Goal: Information Seeking & Learning: Check status

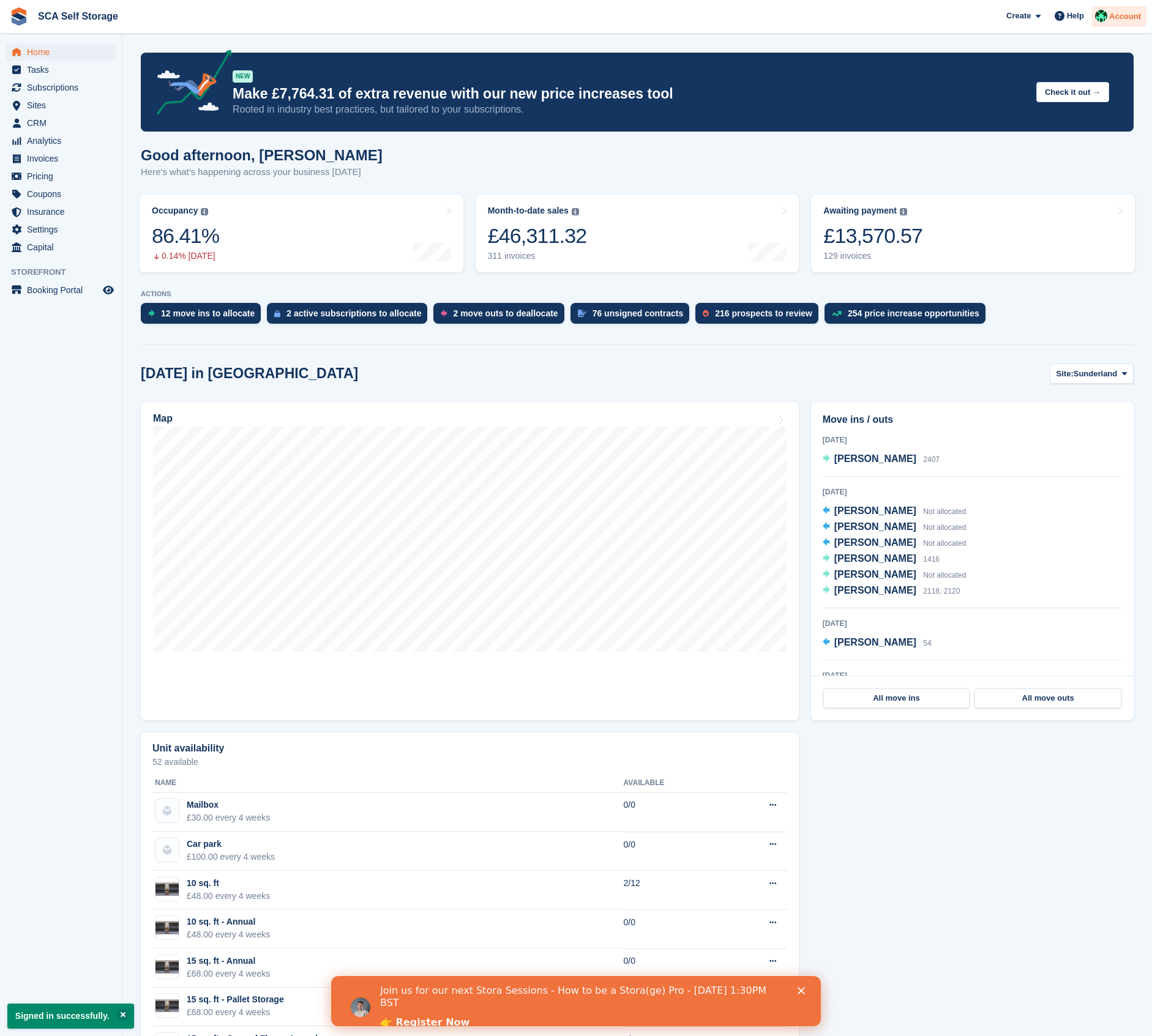
click at [1116, 19] on span "Account" at bounding box center [1125, 17] width 32 height 12
click at [39, 233] on span "Settings" at bounding box center [64, 229] width 74 height 18
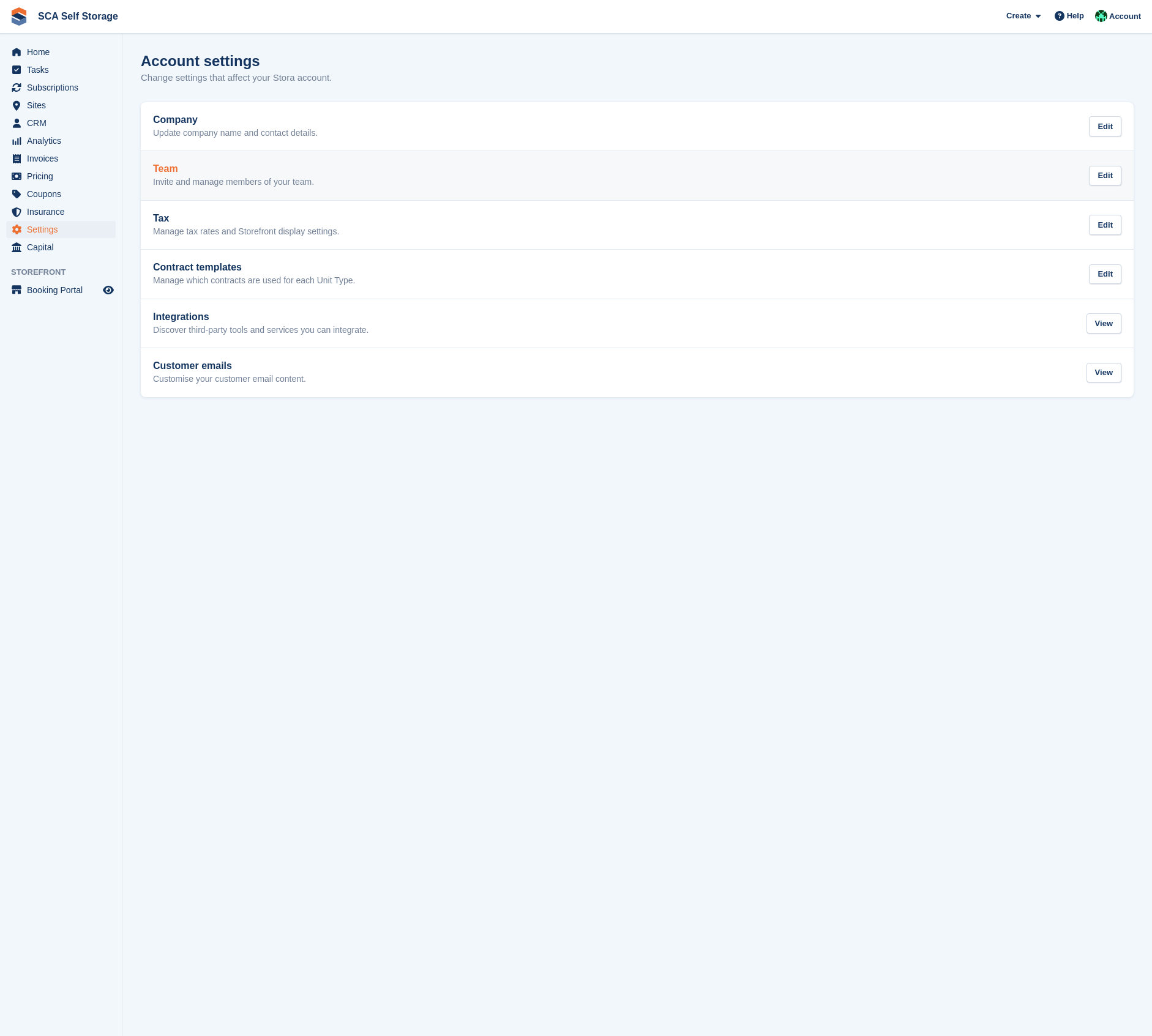
click at [218, 164] on h2 "Team" at bounding box center [234, 169] width 161 height 11
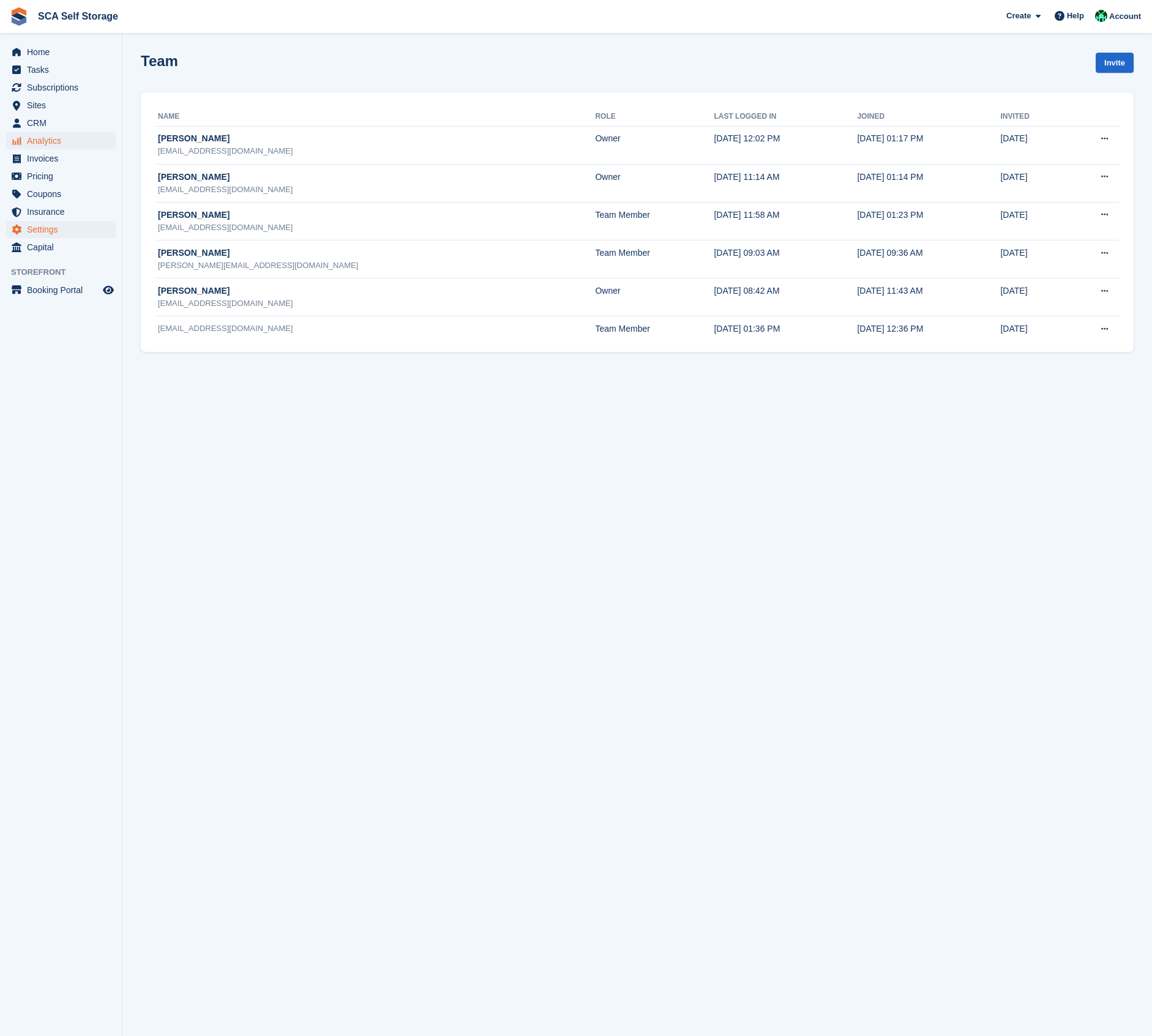
click at [39, 139] on span "Analytics" at bounding box center [64, 141] width 74 height 18
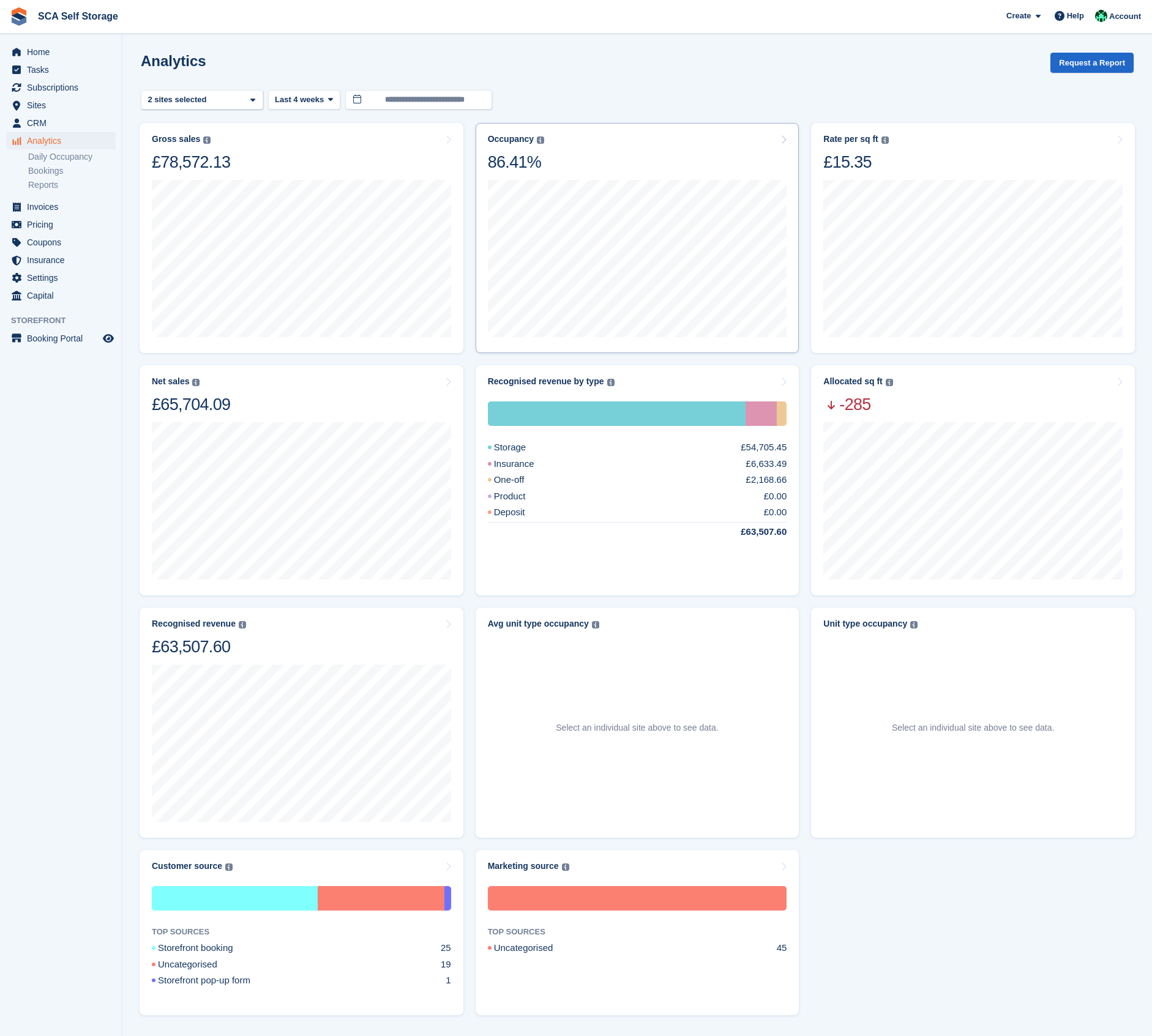
click at [581, 172] on div "Occupancy Percentage of all allocated units in terms of area. Includes units wi…" at bounding box center [637, 153] width 299 height 38
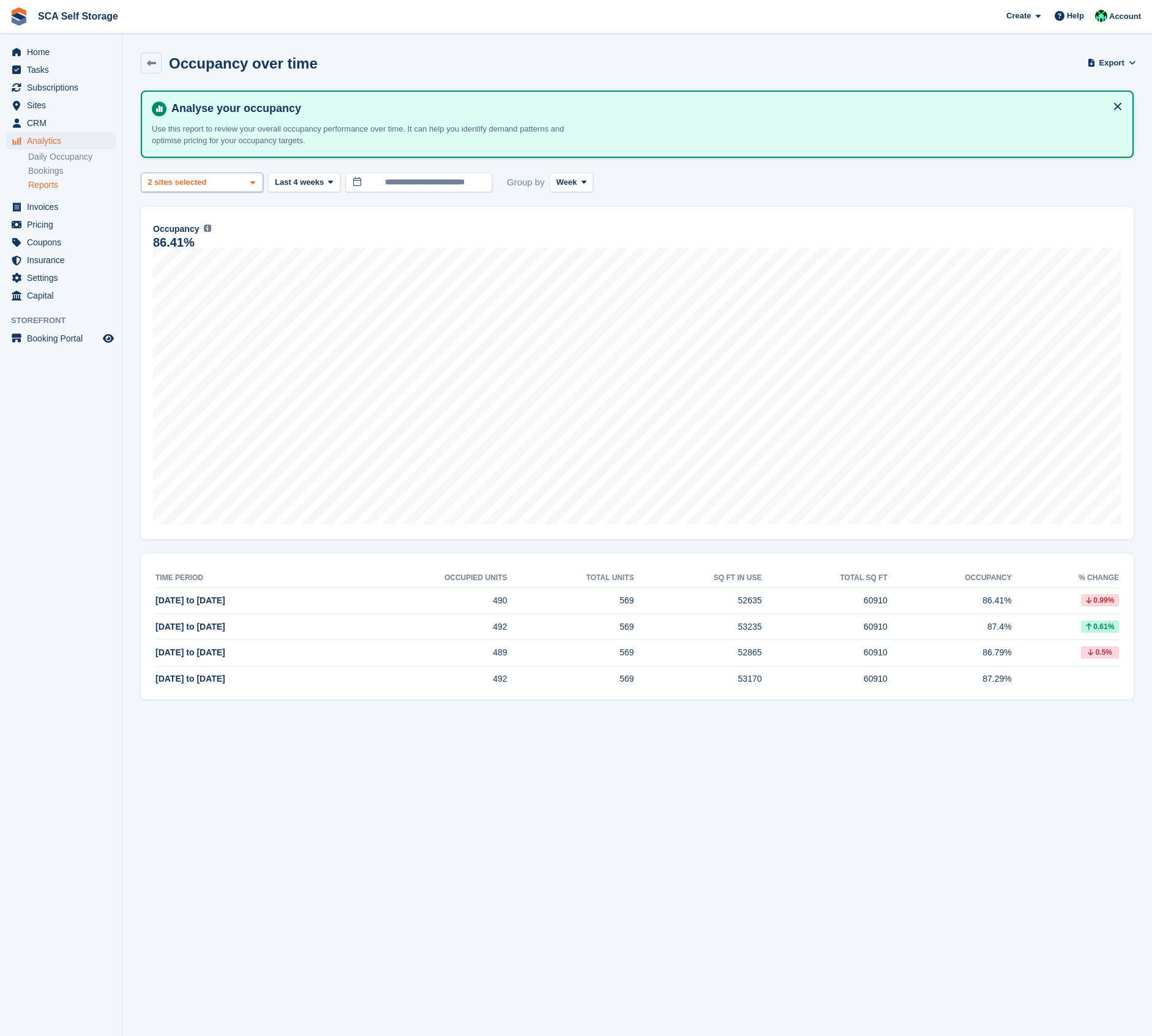
drag, startPoint x: 223, startPoint y: 174, endPoint x: 226, endPoint y: 186, distance: 12.4
click at [223, 174] on div "Sunderland 2 sites selected" at bounding box center [202, 182] width 123 height 20
drag, startPoint x: 314, startPoint y: 211, endPoint x: 324, endPoint y: 194, distance: 19.7
click at [316, 205] on div "**********" at bounding box center [637, 395] width 993 height 609
click at [324, 185] on span "Last 4 weeks" at bounding box center [299, 182] width 49 height 12
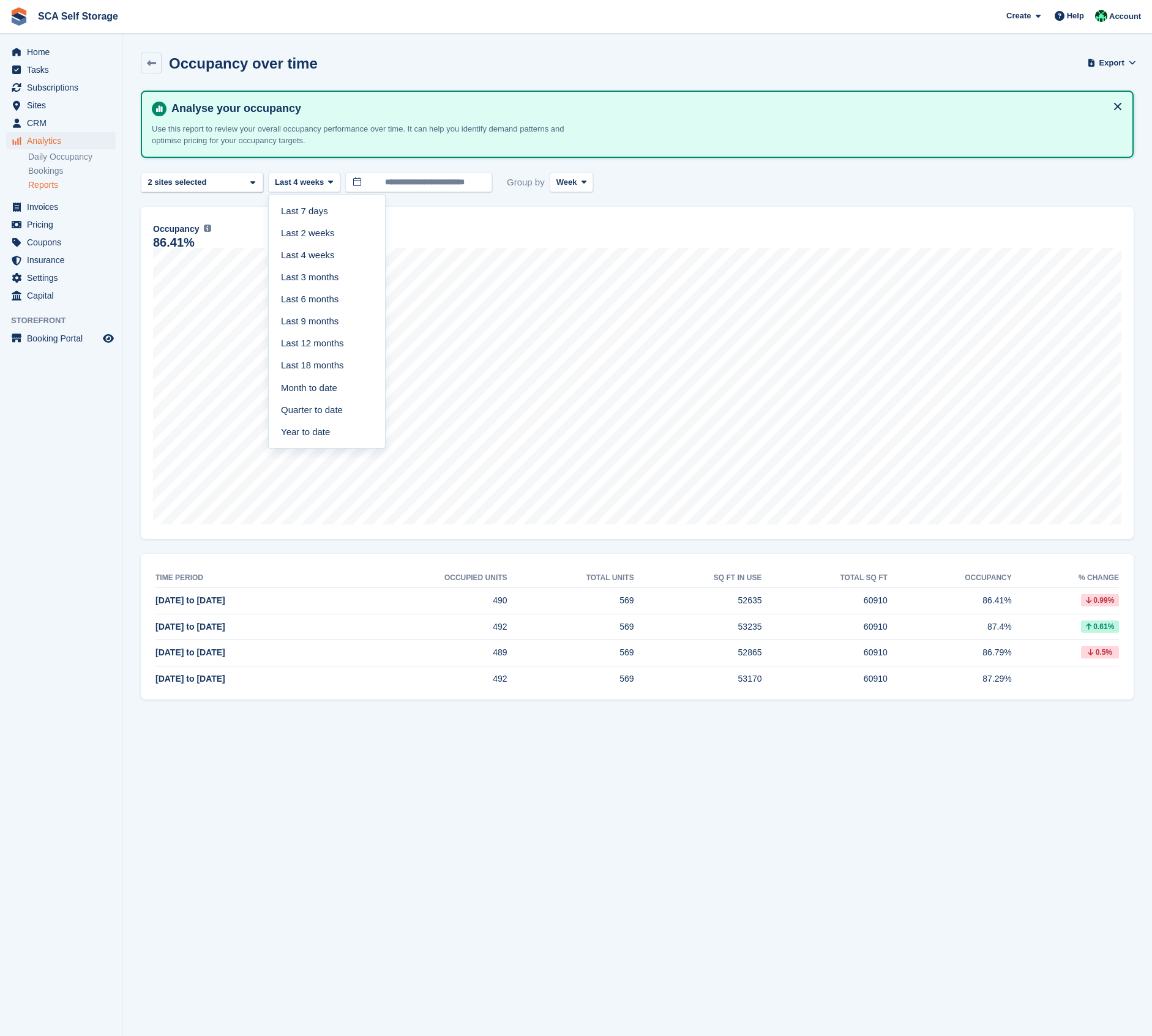
click at [305, 298] on link "Last 6 months" at bounding box center [327, 298] width 107 height 22
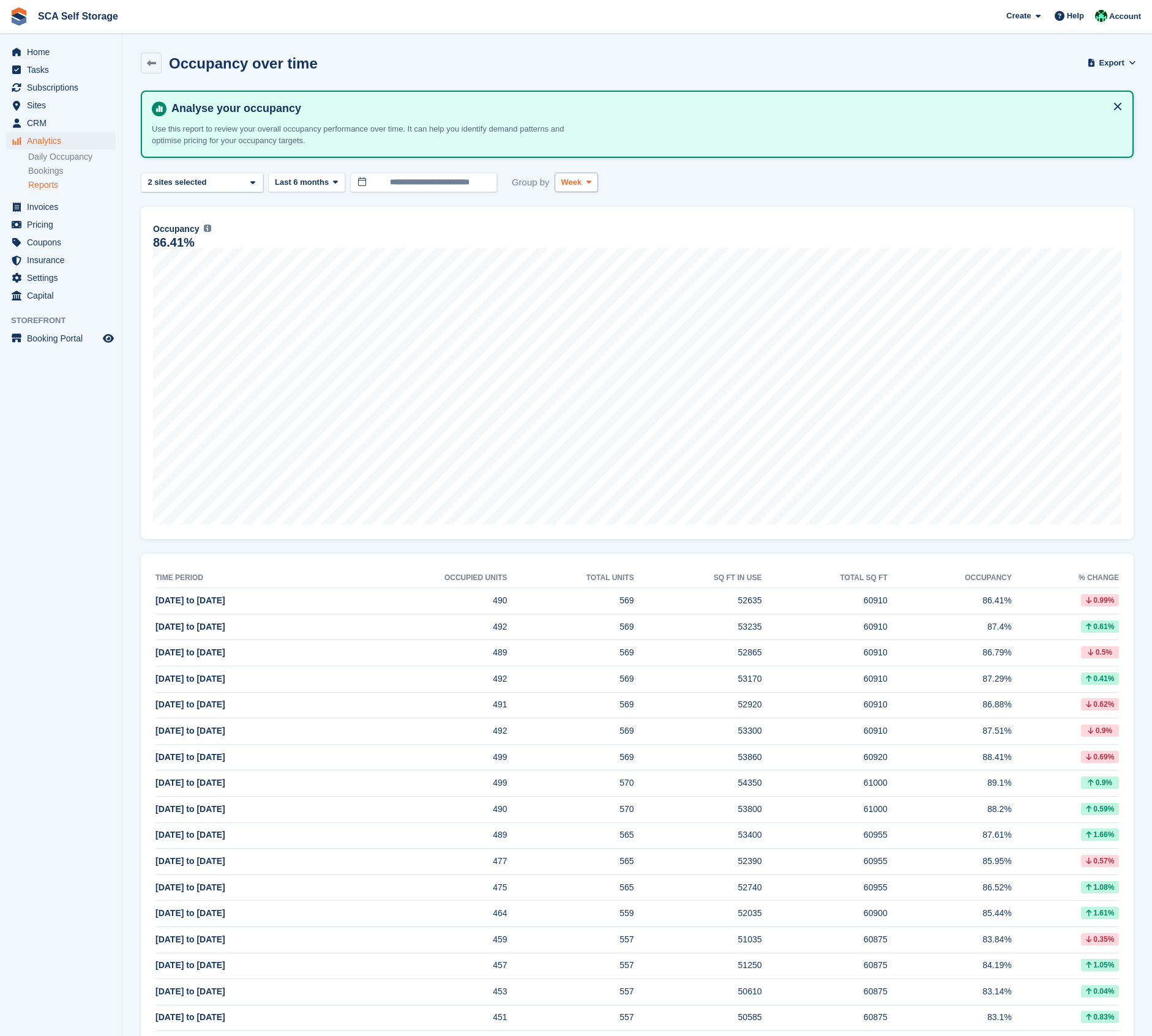
click at [581, 185] on span "Week" at bounding box center [572, 182] width 21 height 12
click at [577, 255] on link "Month" at bounding box center [614, 255] width 107 height 22
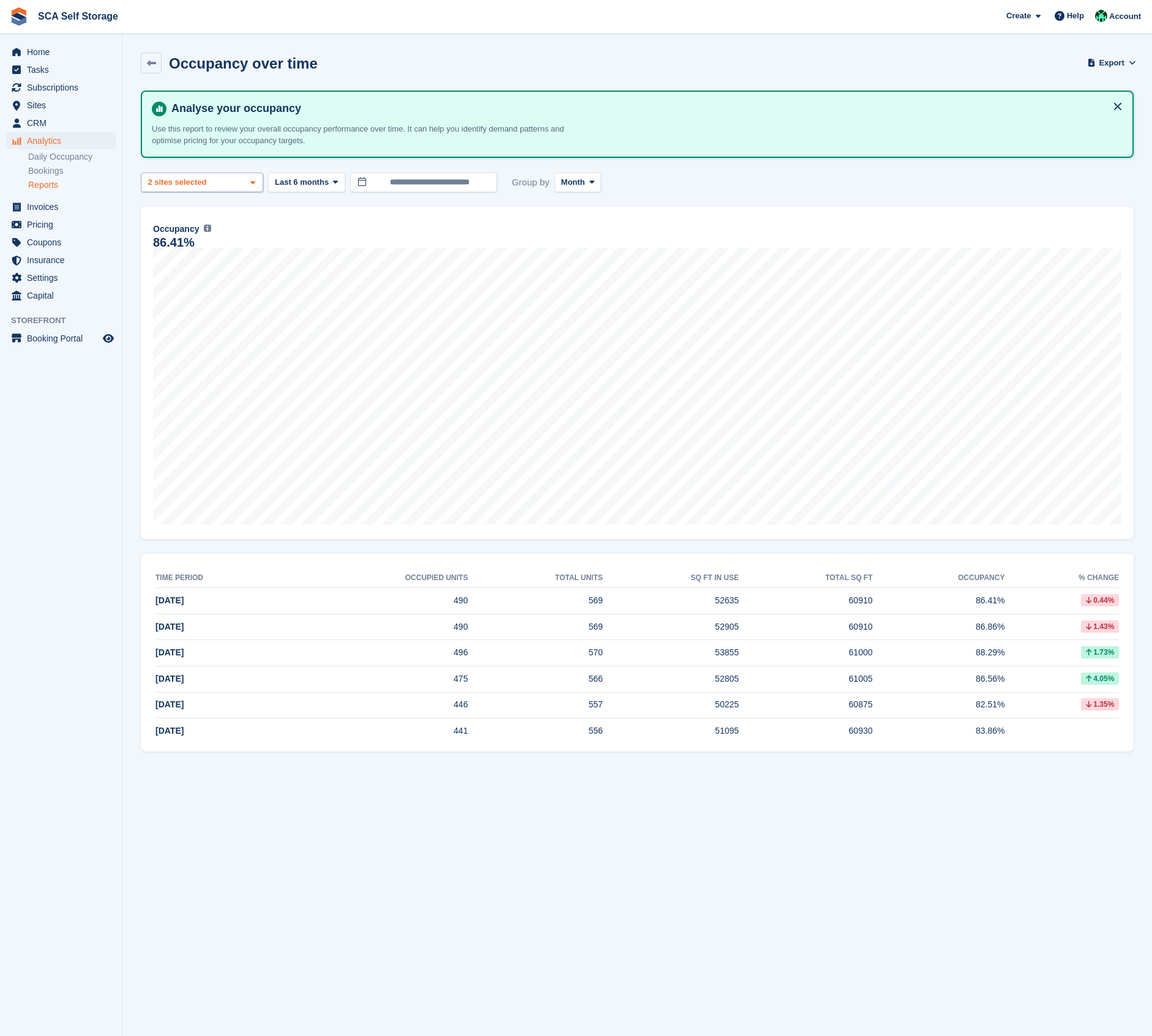
click at [207, 184] on div "2 sites selected" at bounding box center [178, 182] width 66 height 12
drag, startPoint x: 187, startPoint y: 257, endPoint x: 353, endPoint y: 246, distance: 166.4
click at [187, 257] on div "[GEOGRAPHIC_DATA]" at bounding box center [201, 266] width 111 height 33
select select "****"
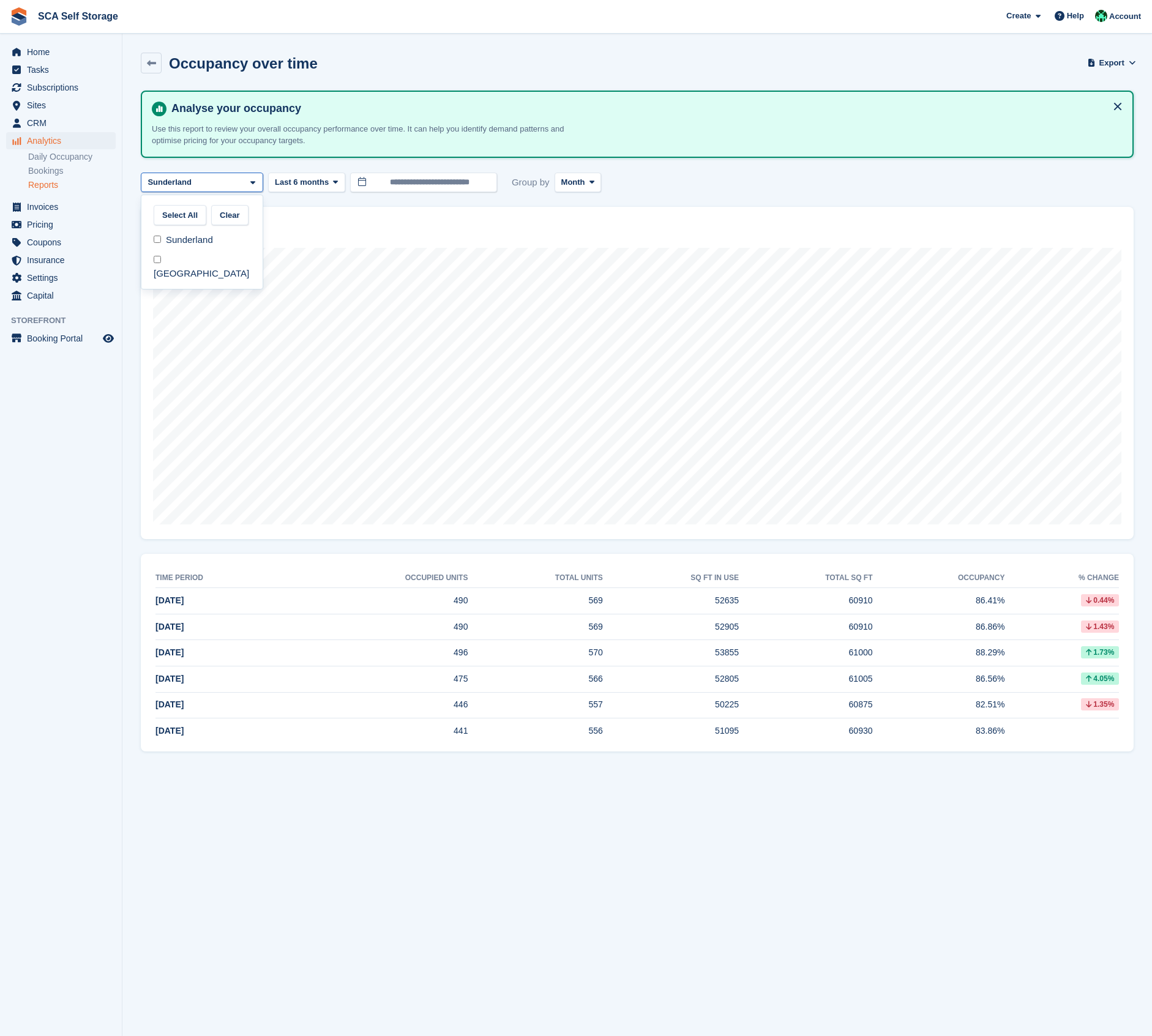
click at [401, 245] on div "86.41%" at bounding box center [637, 242] width 968 height 10
click at [207, 178] on div "Sunderland" at bounding box center [202, 182] width 123 height 20
click at [196, 256] on div "[GEOGRAPHIC_DATA]" at bounding box center [201, 266] width 111 height 33
click at [200, 238] on div "Sunderland" at bounding box center [201, 240] width 111 height 20
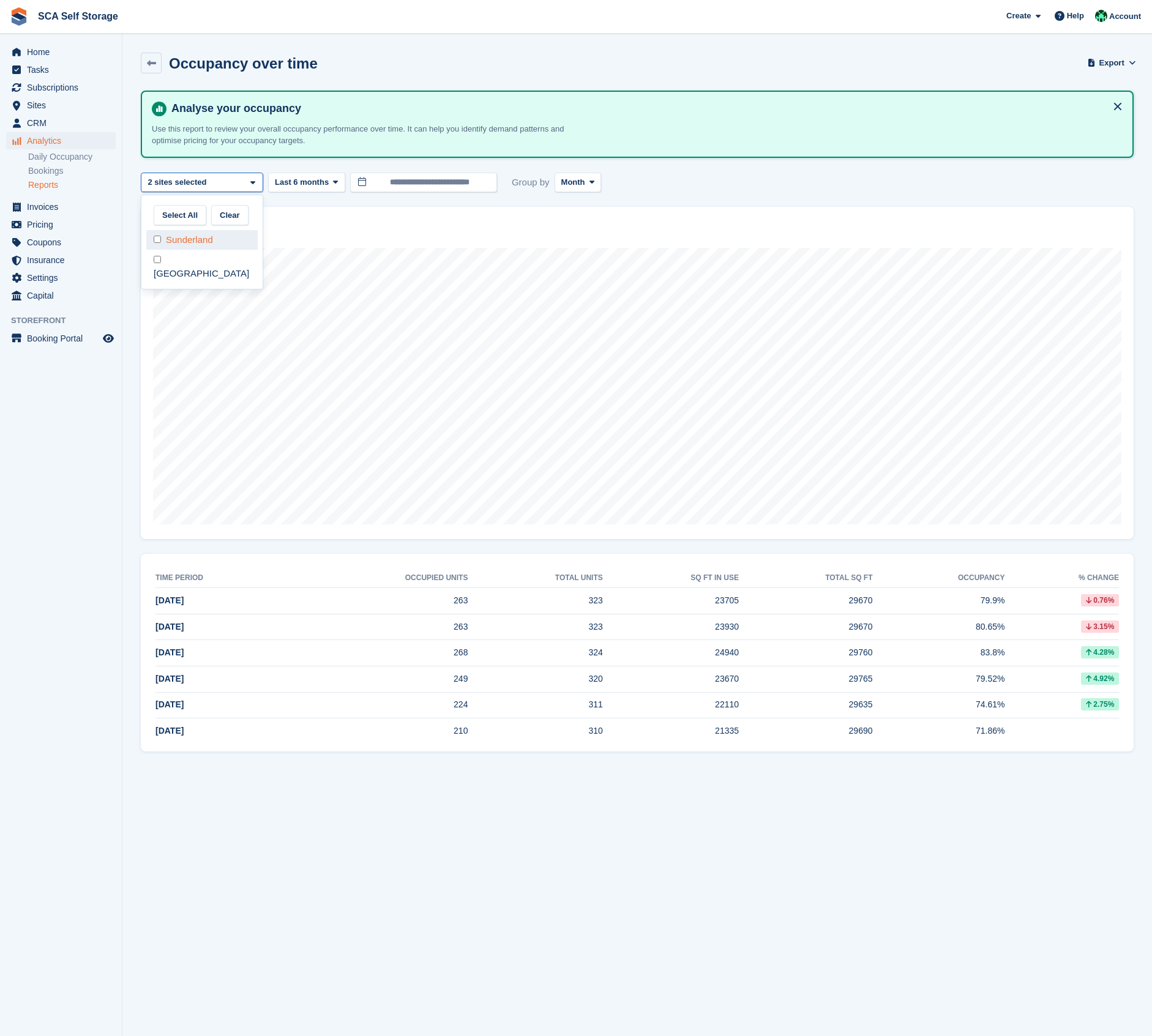
select select "****"
click at [387, 230] on div "Occupancy Percentage of all allocated units in terms of area. Includes units wi…" at bounding box center [637, 228] width 968 height 15
click at [160, 62] on link at bounding box center [151, 63] width 21 height 21
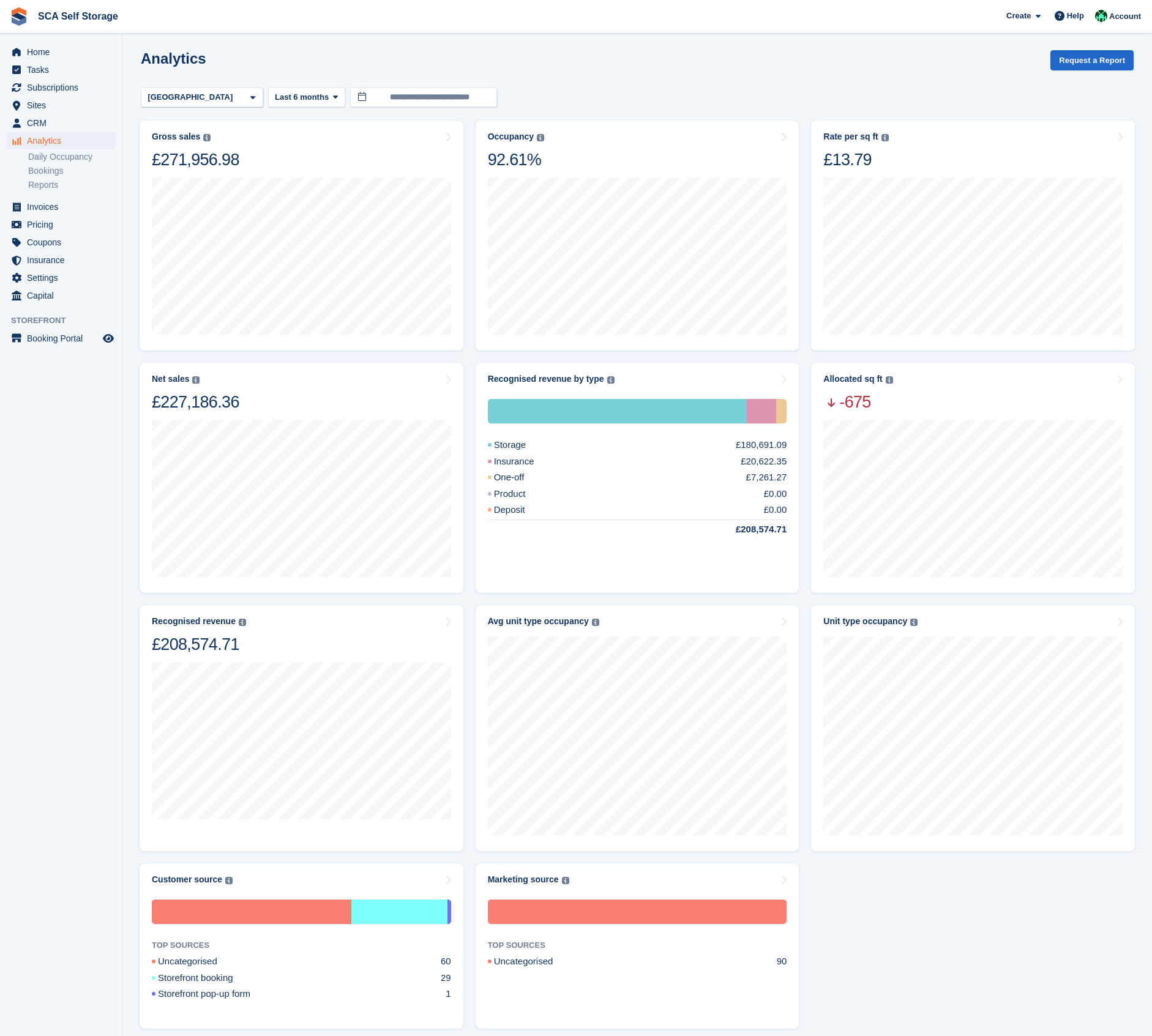
scroll to position [3, 0]
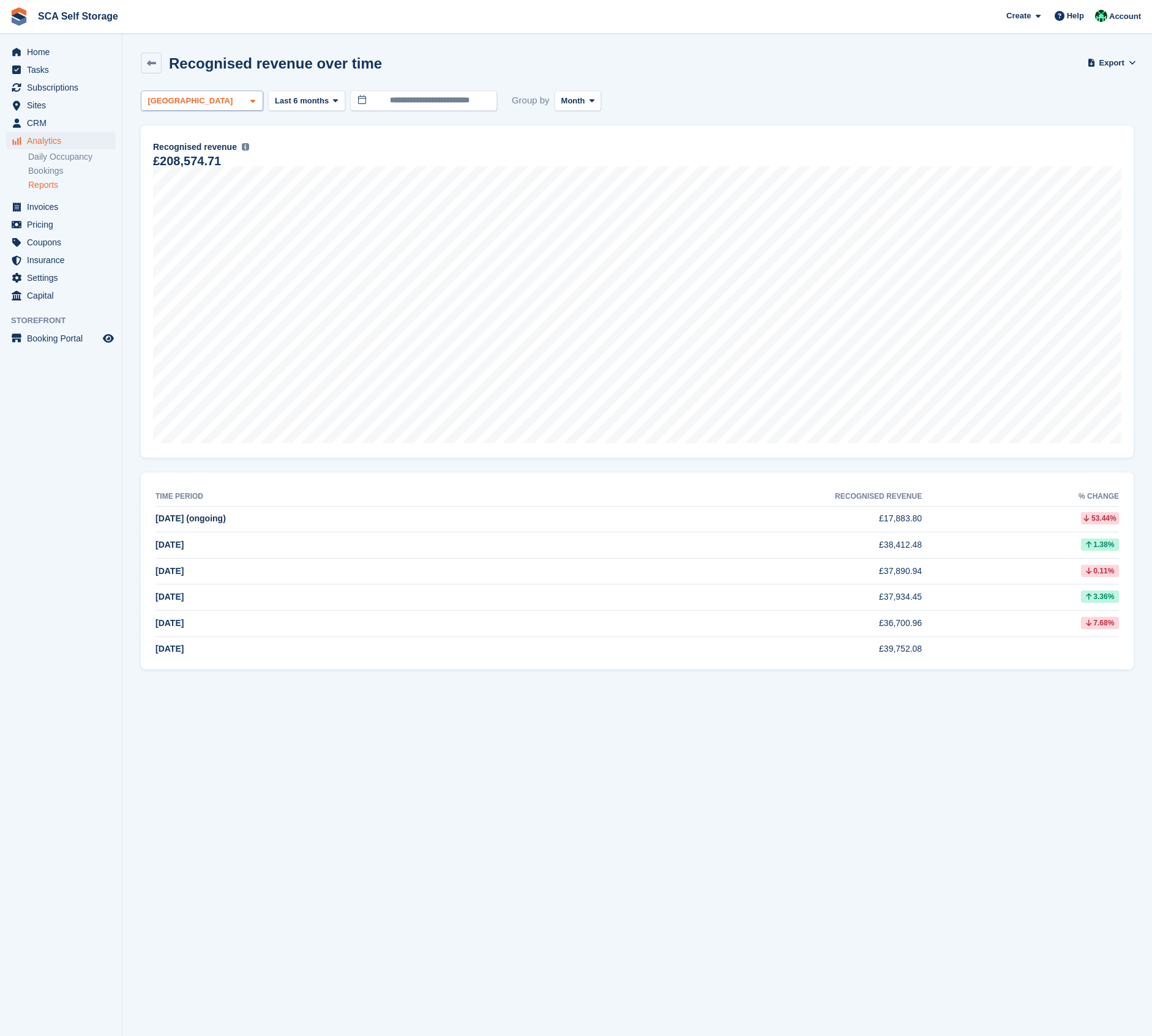
click at [219, 102] on div "[GEOGRAPHIC_DATA]" at bounding box center [202, 100] width 123 height 20
drag, startPoint x: 194, startPoint y: 158, endPoint x: 193, endPoint y: 171, distance: 13.0
click at [194, 158] on div "Sunderland" at bounding box center [201, 158] width 111 height 20
click at [188, 182] on div "[GEOGRAPHIC_DATA]" at bounding box center [201, 185] width 111 height 33
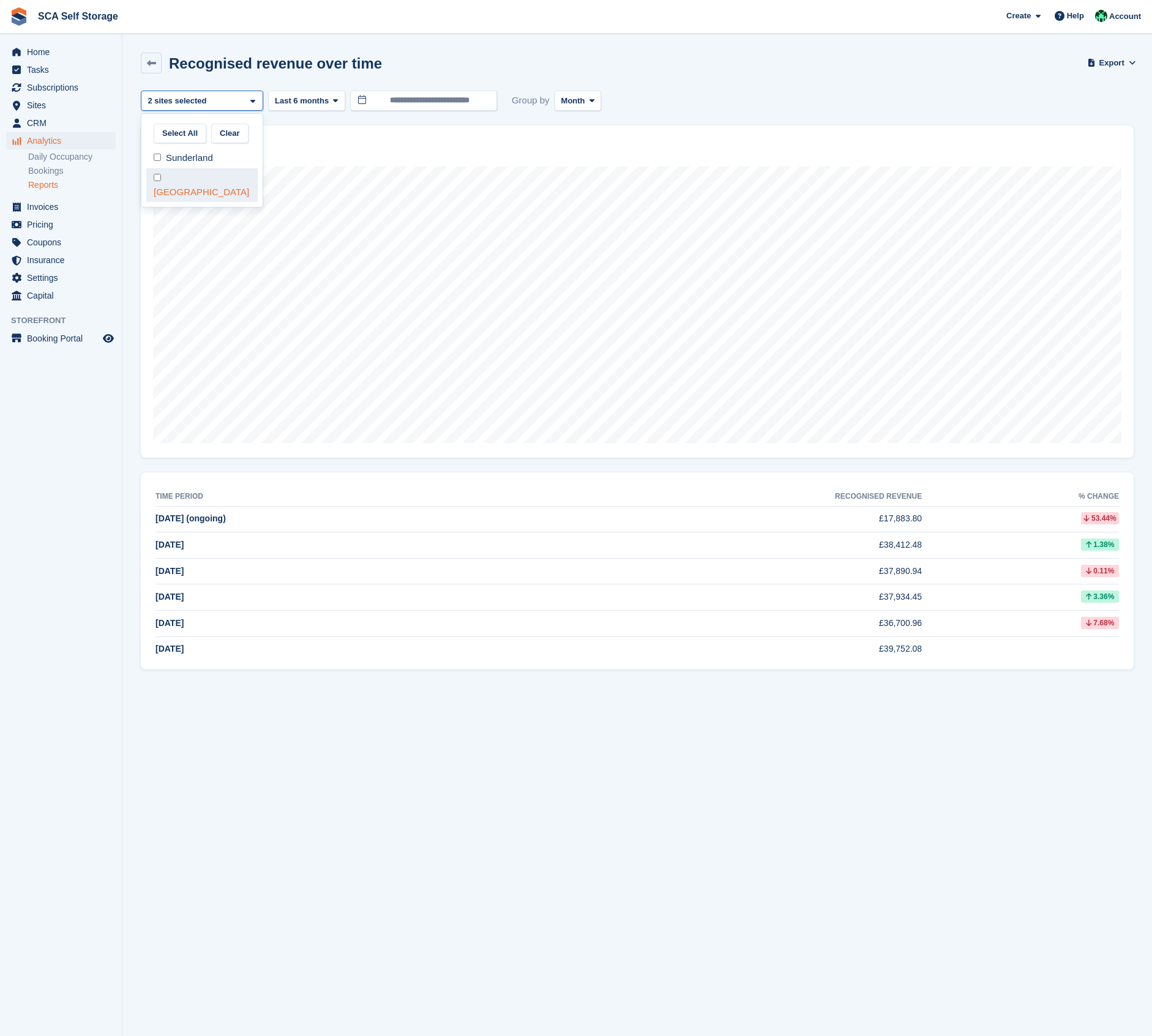
select select "****"
click at [39, 105] on span "Sites" at bounding box center [64, 105] width 74 height 18
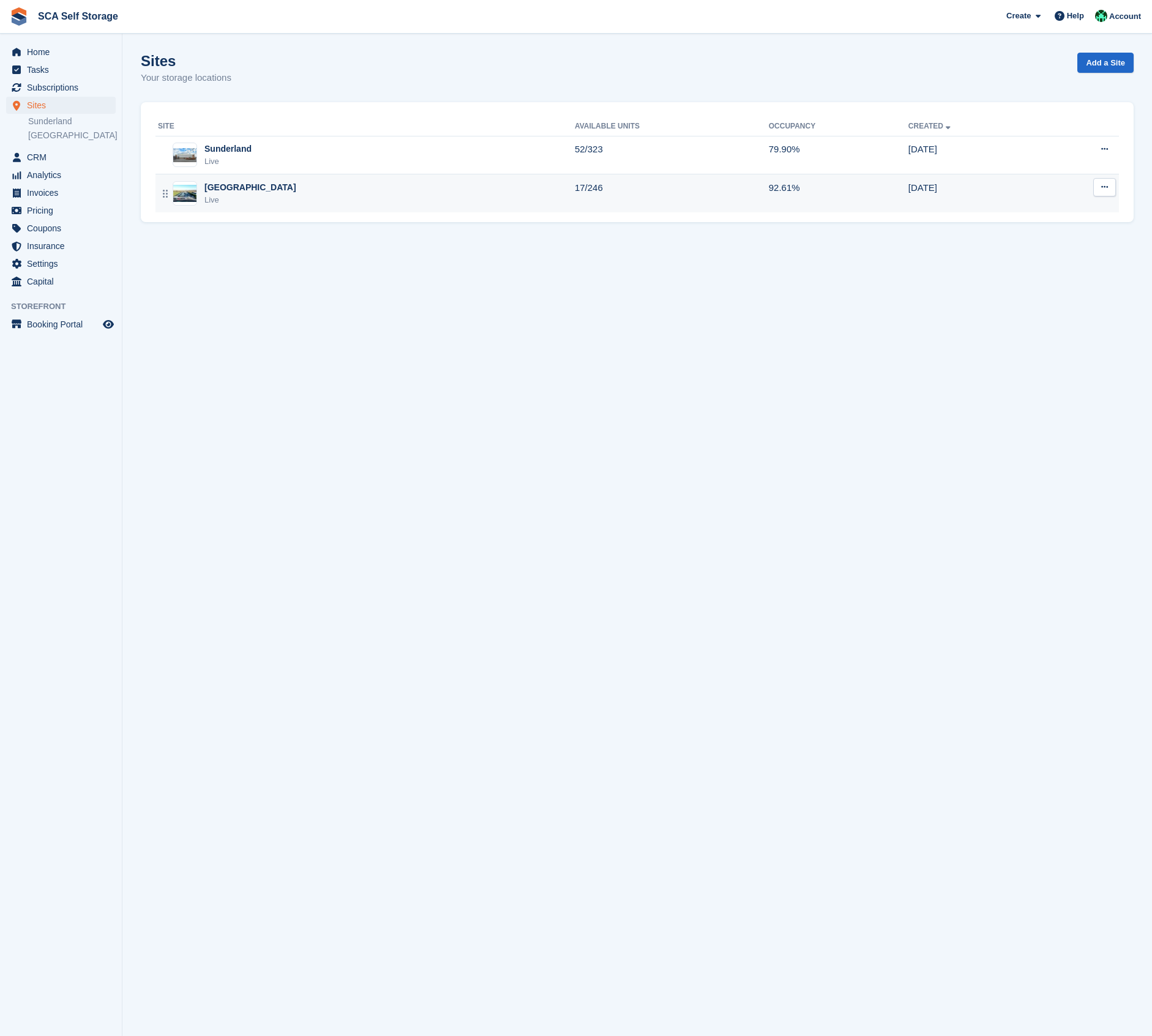
click at [264, 183] on div "Sheffield Live" at bounding box center [366, 193] width 417 height 25
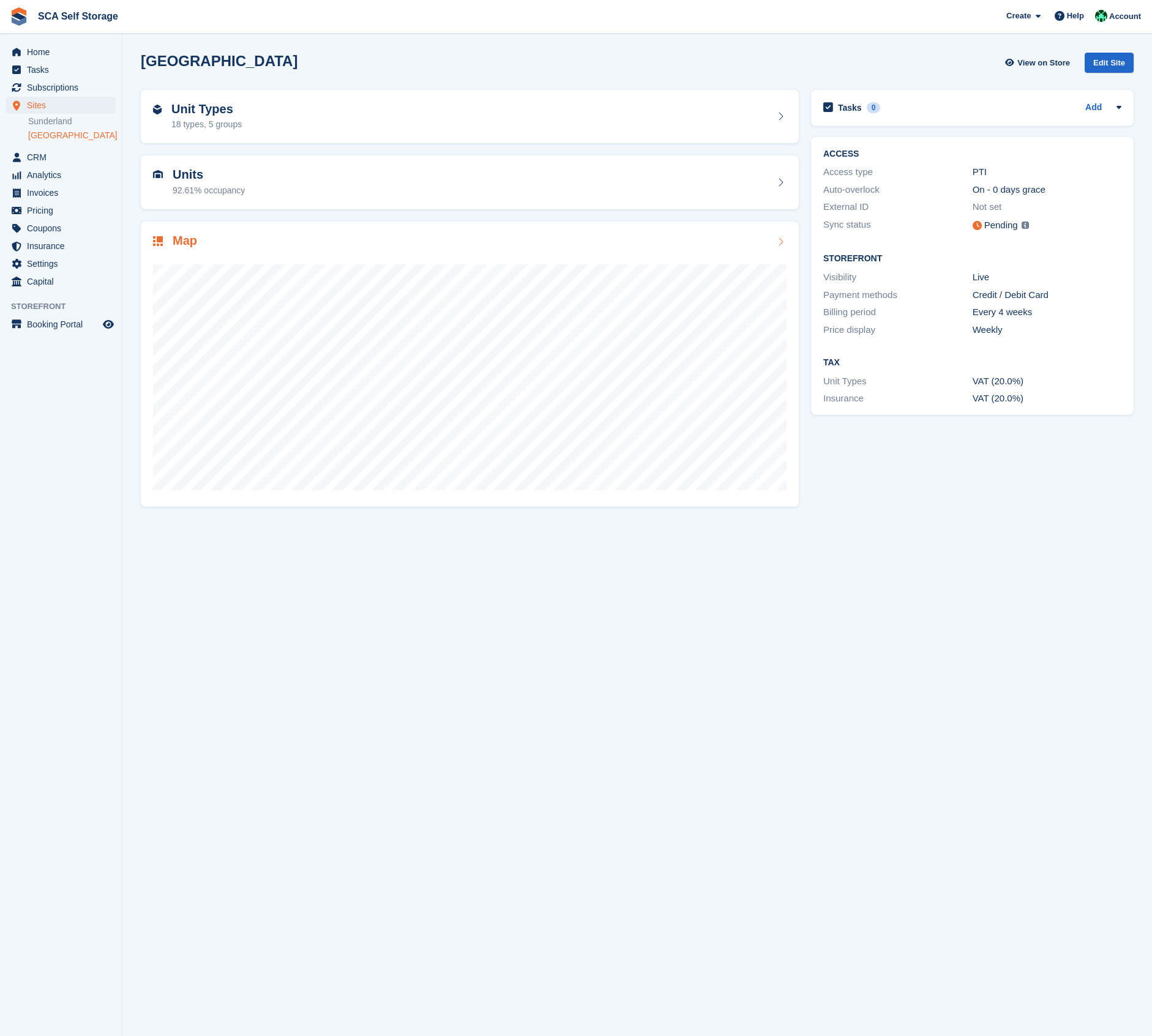
click at [357, 249] on div at bounding box center [470, 372] width 634 height 245
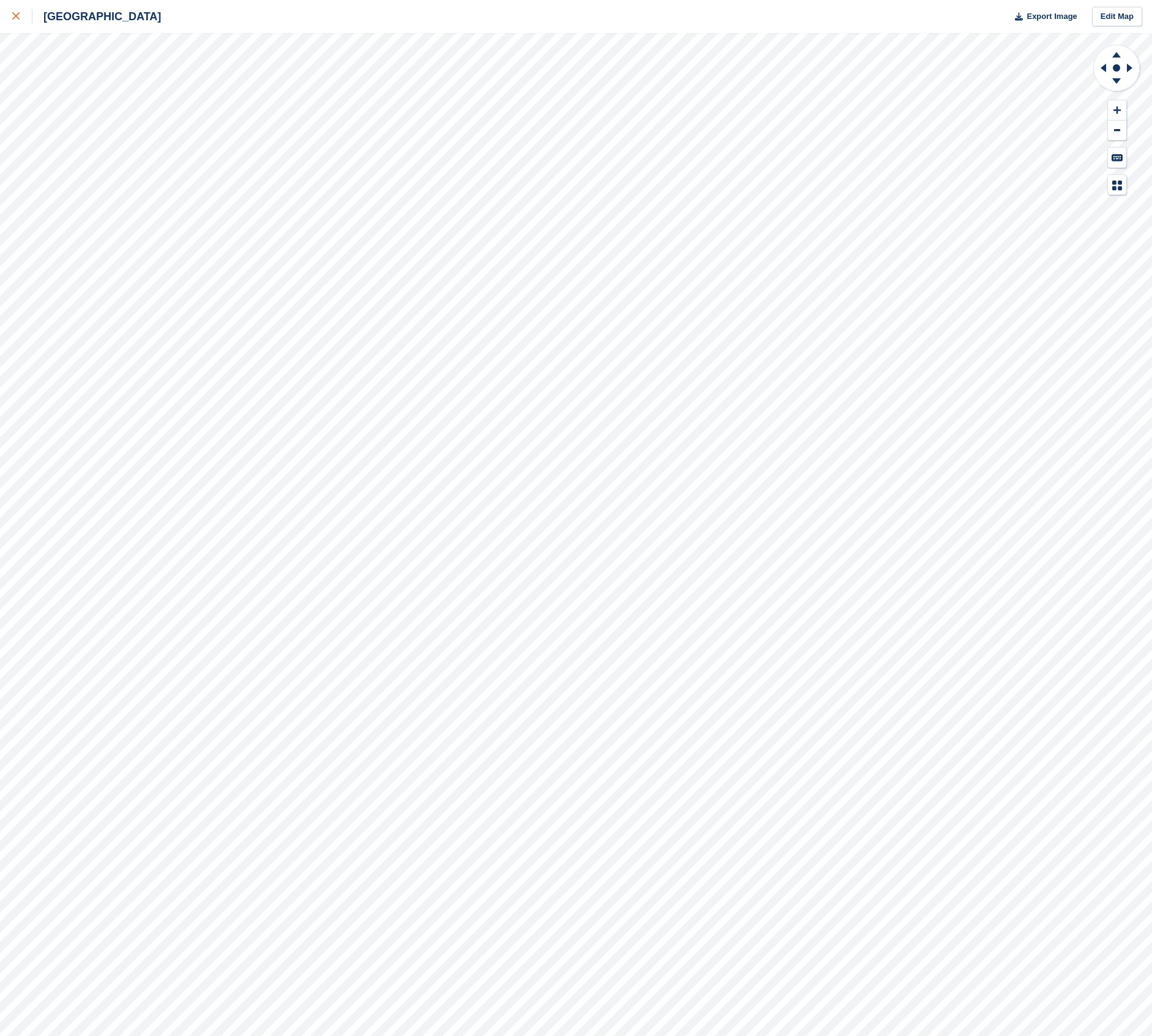
click at [15, 16] on icon at bounding box center [16, 16] width 7 height 7
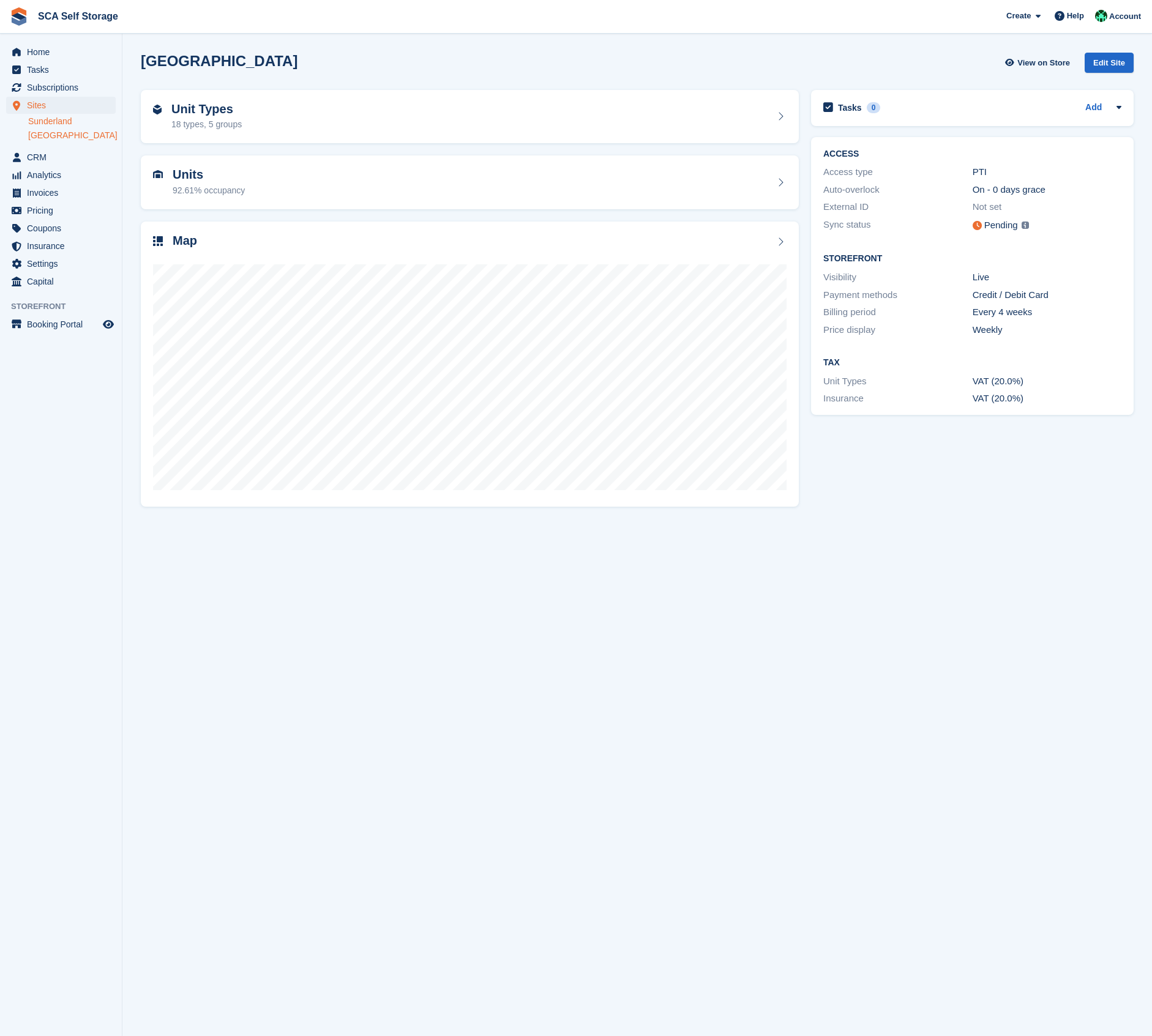
click at [47, 121] on link "Sunderland" at bounding box center [72, 121] width 88 height 11
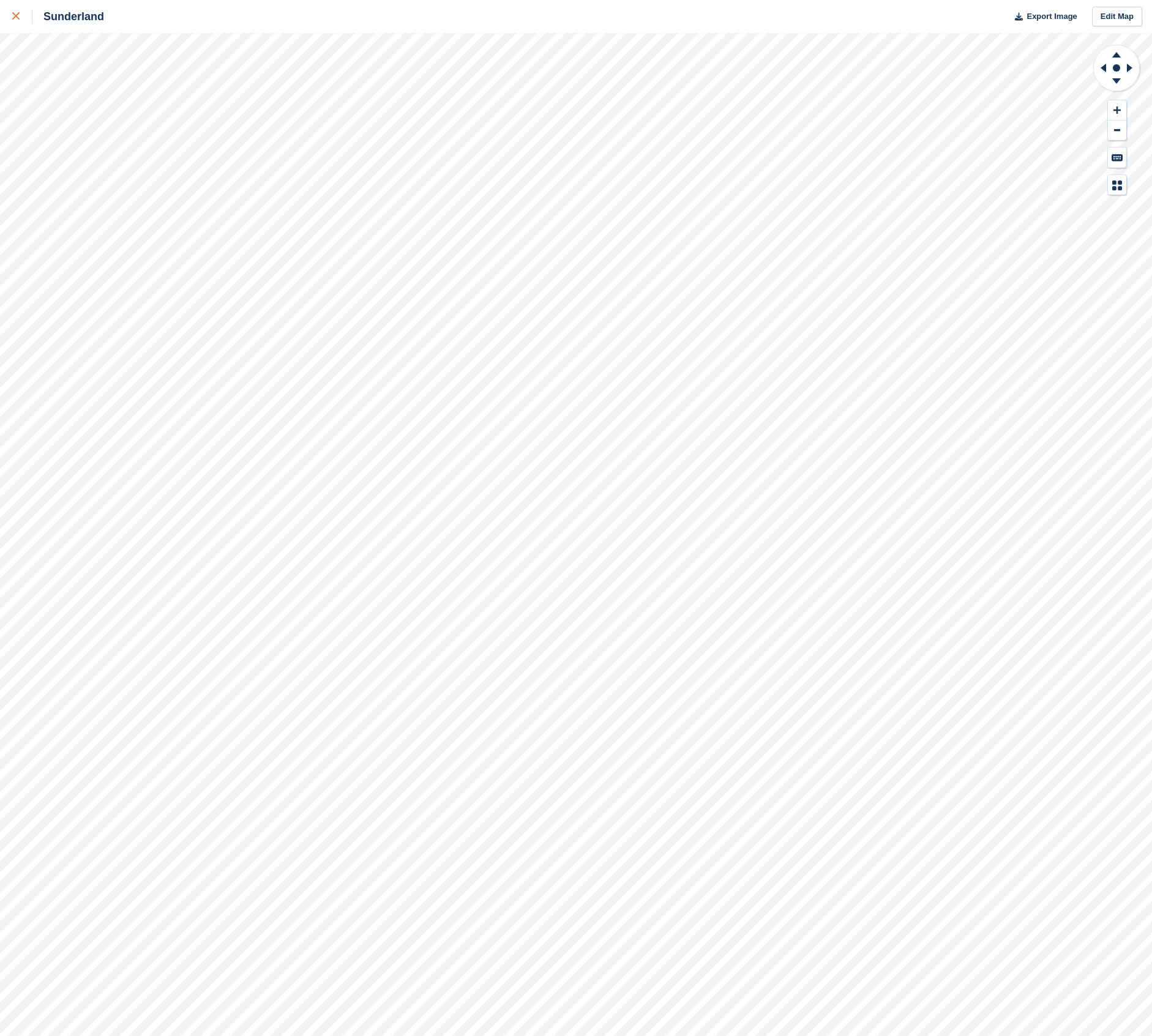
click at [14, 19] on icon at bounding box center [16, 16] width 7 height 7
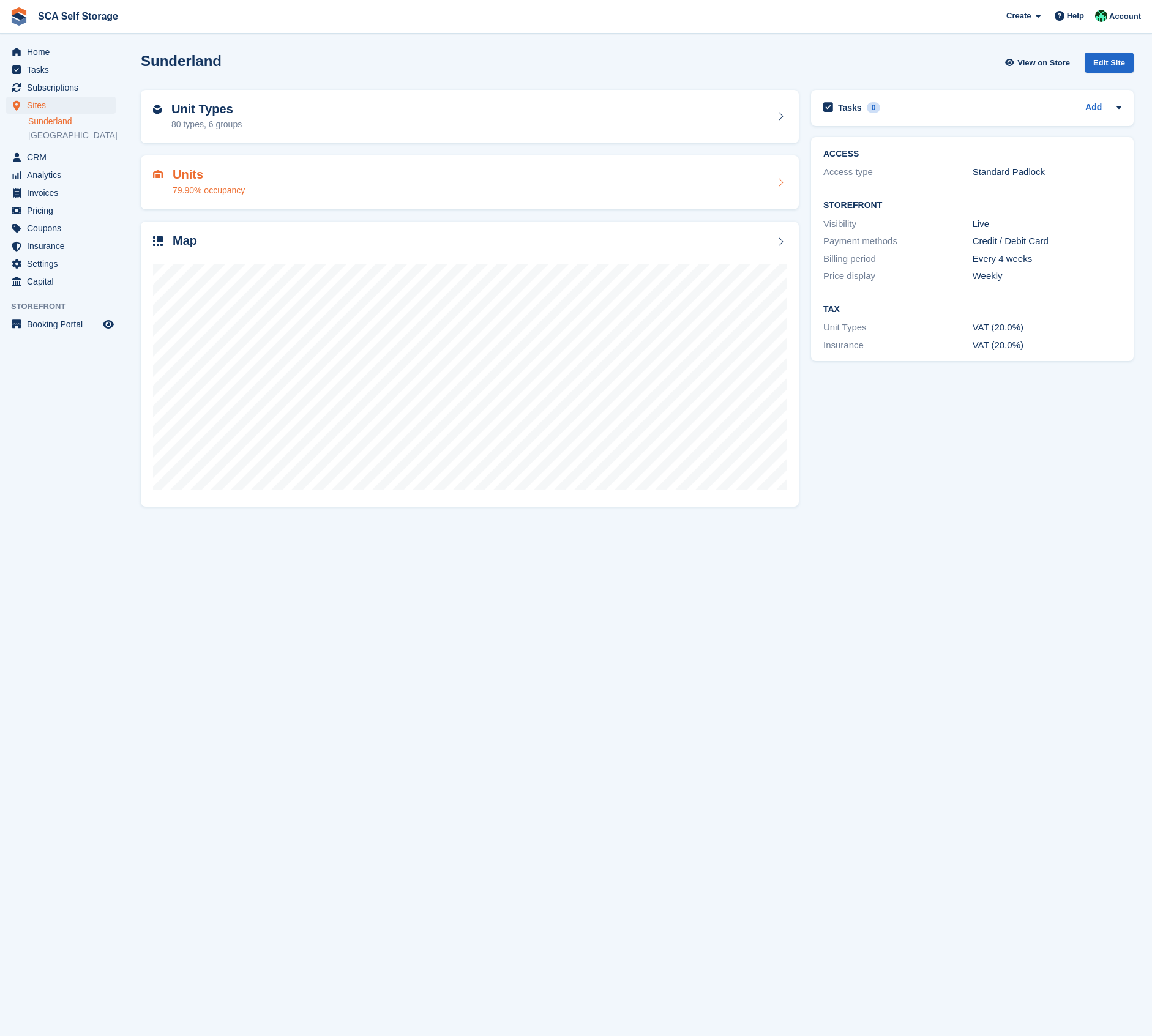
scroll to position [1, 0]
click at [52, 177] on span "Analytics" at bounding box center [64, 175] width 74 height 18
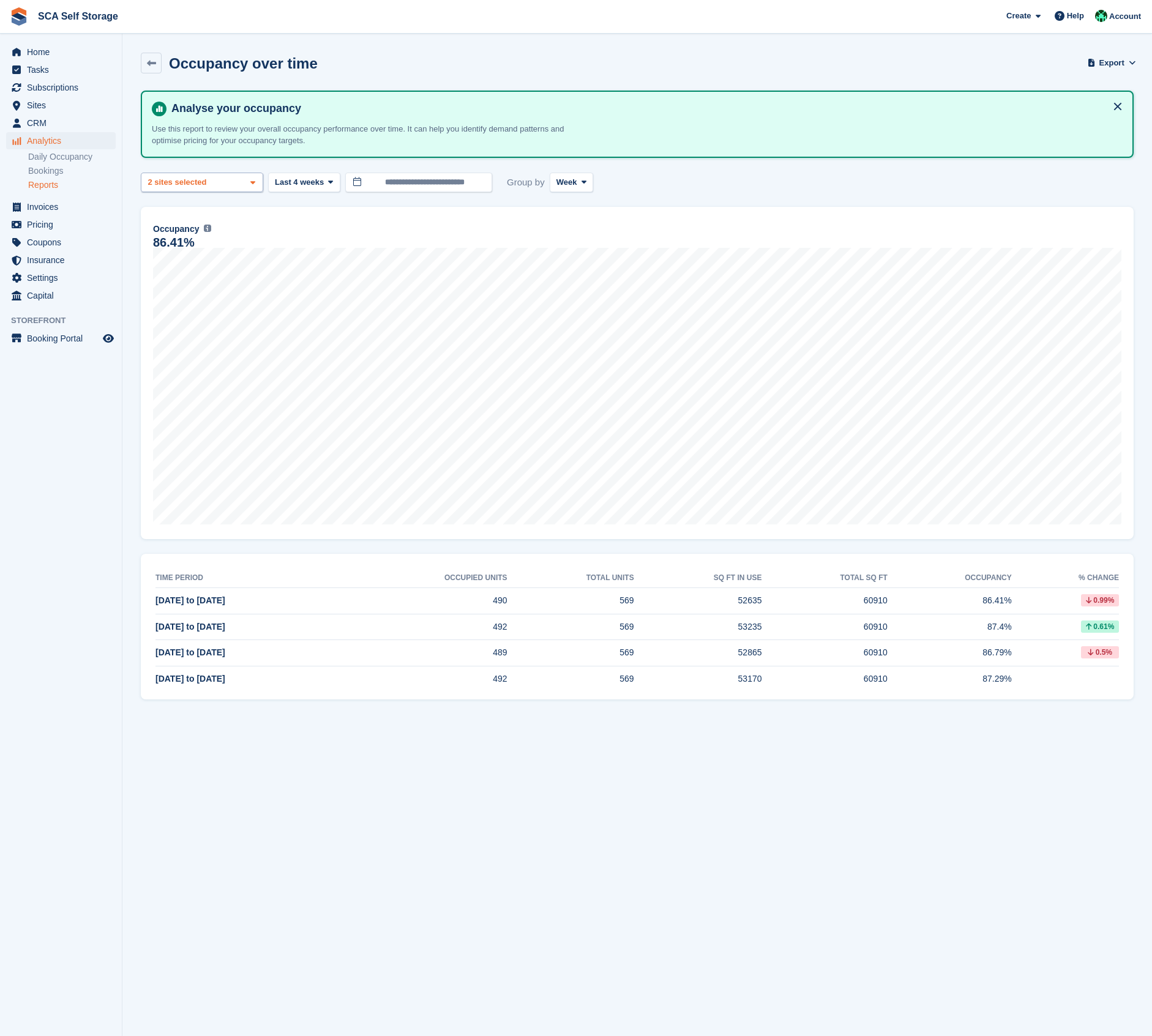
click at [211, 176] on div "2 sites selected" at bounding box center [178, 182] width 66 height 12
click at [182, 262] on div "[GEOGRAPHIC_DATA]" at bounding box center [201, 266] width 111 height 33
select select "****"
click at [371, 243] on div "86.41%" at bounding box center [637, 242] width 968 height 10
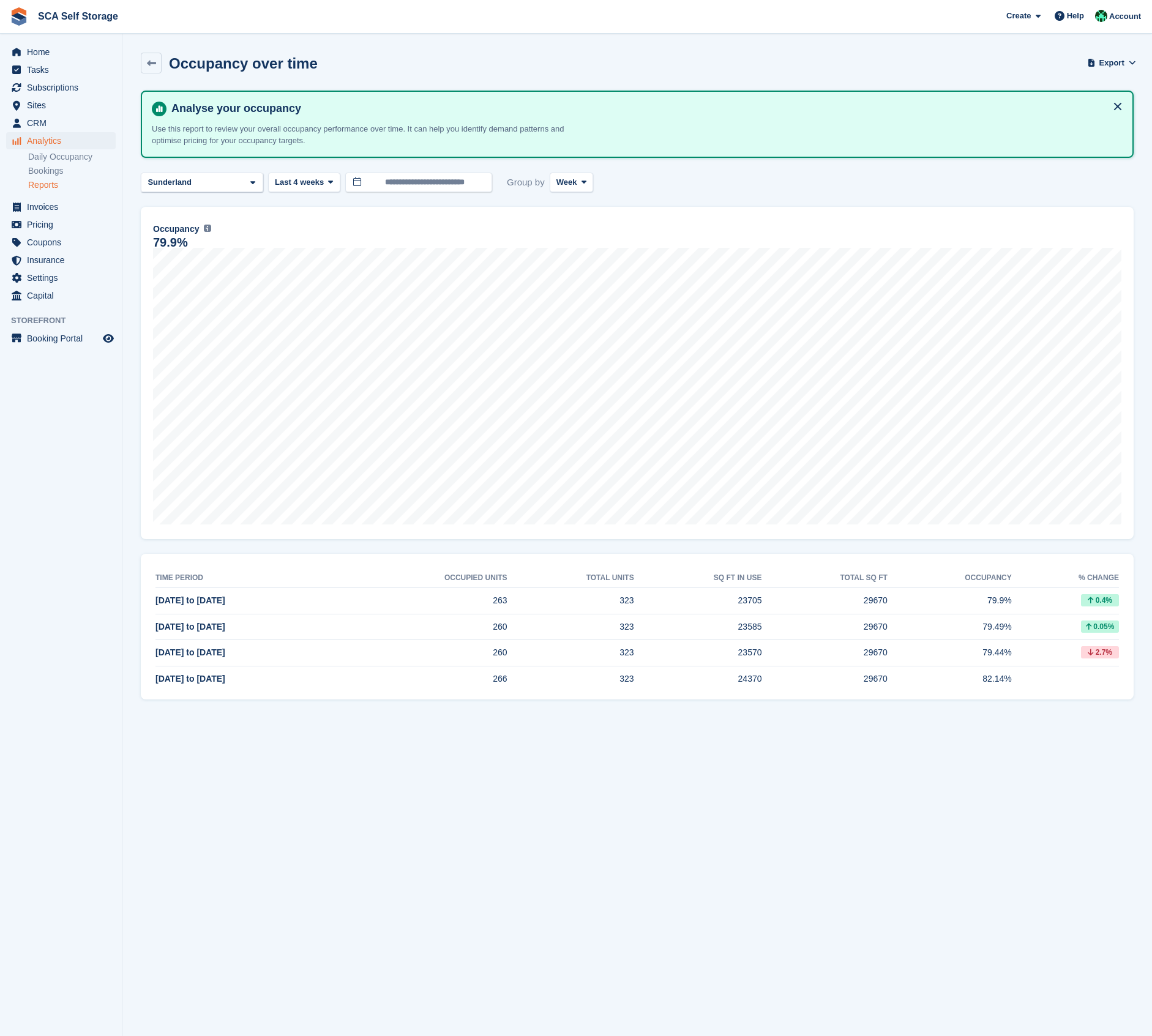
drag, startPoint x: 580, startPoint y: 185, endPoint x: 577, endPoint y: 194, distance: 9.5
click at [580, 185] on button "Week" at bounding box center [572, 182] width 44 height 20
drag, startPoint x: 583, startPoint y: 256, endPoint x: 544, endPoint y: 251, distance: 39.3
click at [583, 256] on link "Month" at bounding box center [608, 255] width 107 height 22
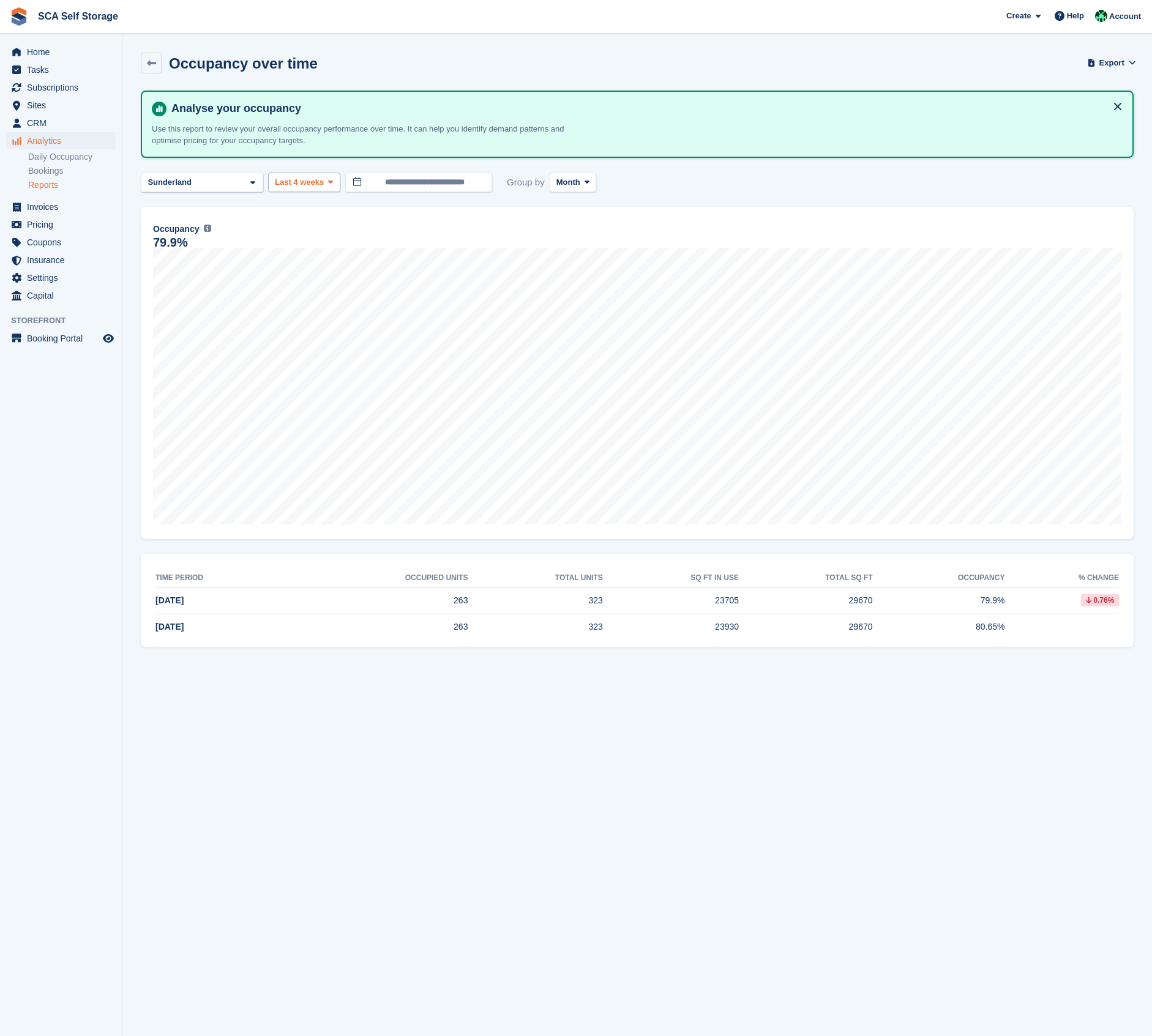
click at [313, 182] on span "Last 4 weeks" at bounding box center [299, 182] width 49 height 12
drag, startPoint x: 310, startPoint y: 332, endPoint x: 316, endPoint y: 331, distance: 6.1
click at [309, 332] on link "Last 12 months" at bounding box center [327, 343] width 107 height 22
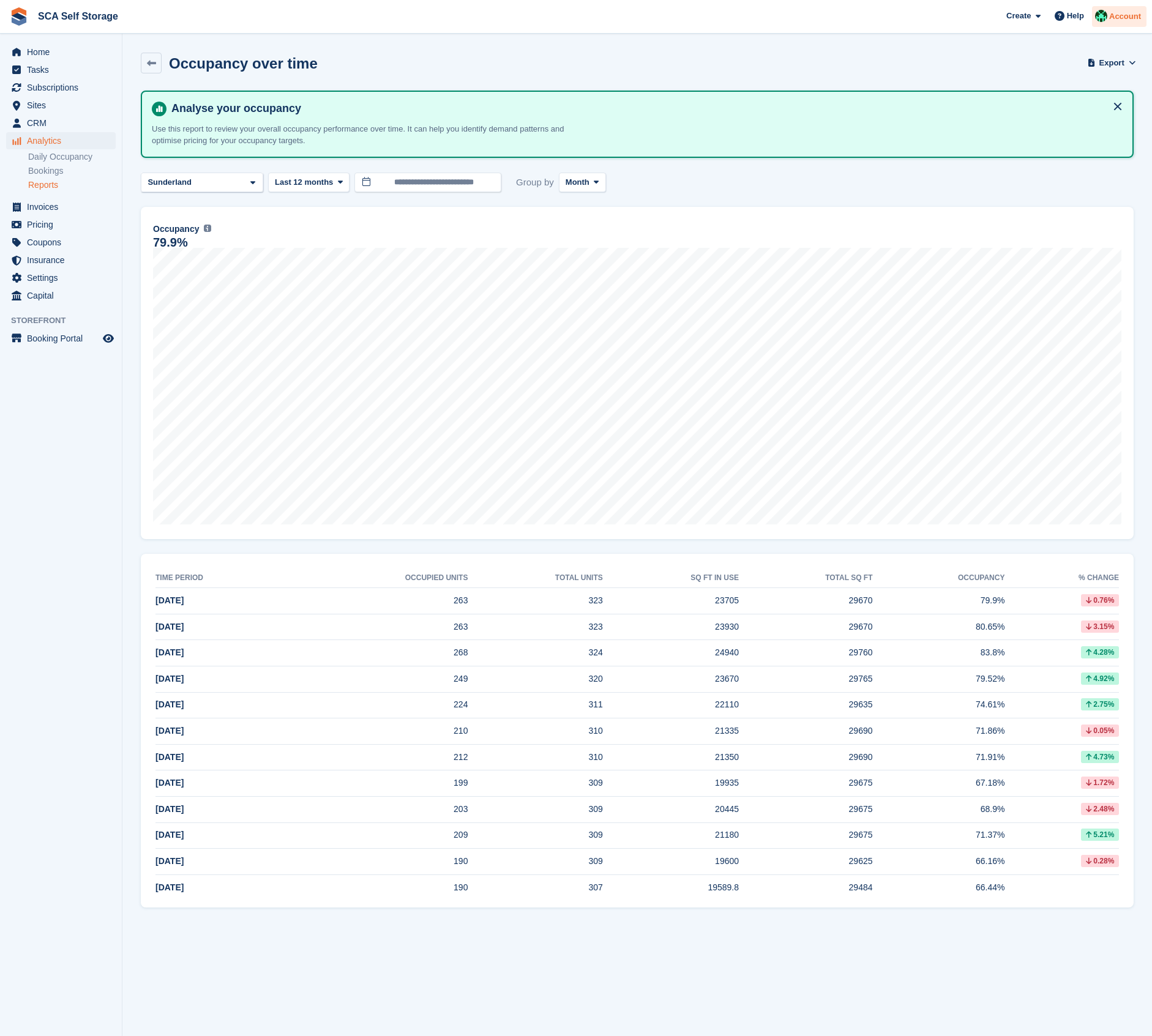
click at [1124, 18] on span "Account" at bounding box center [1125, 17] width 32 height 12
click at [1035, 127] on div "Logout" at bounding box center [1029, 123] width 29 height 13
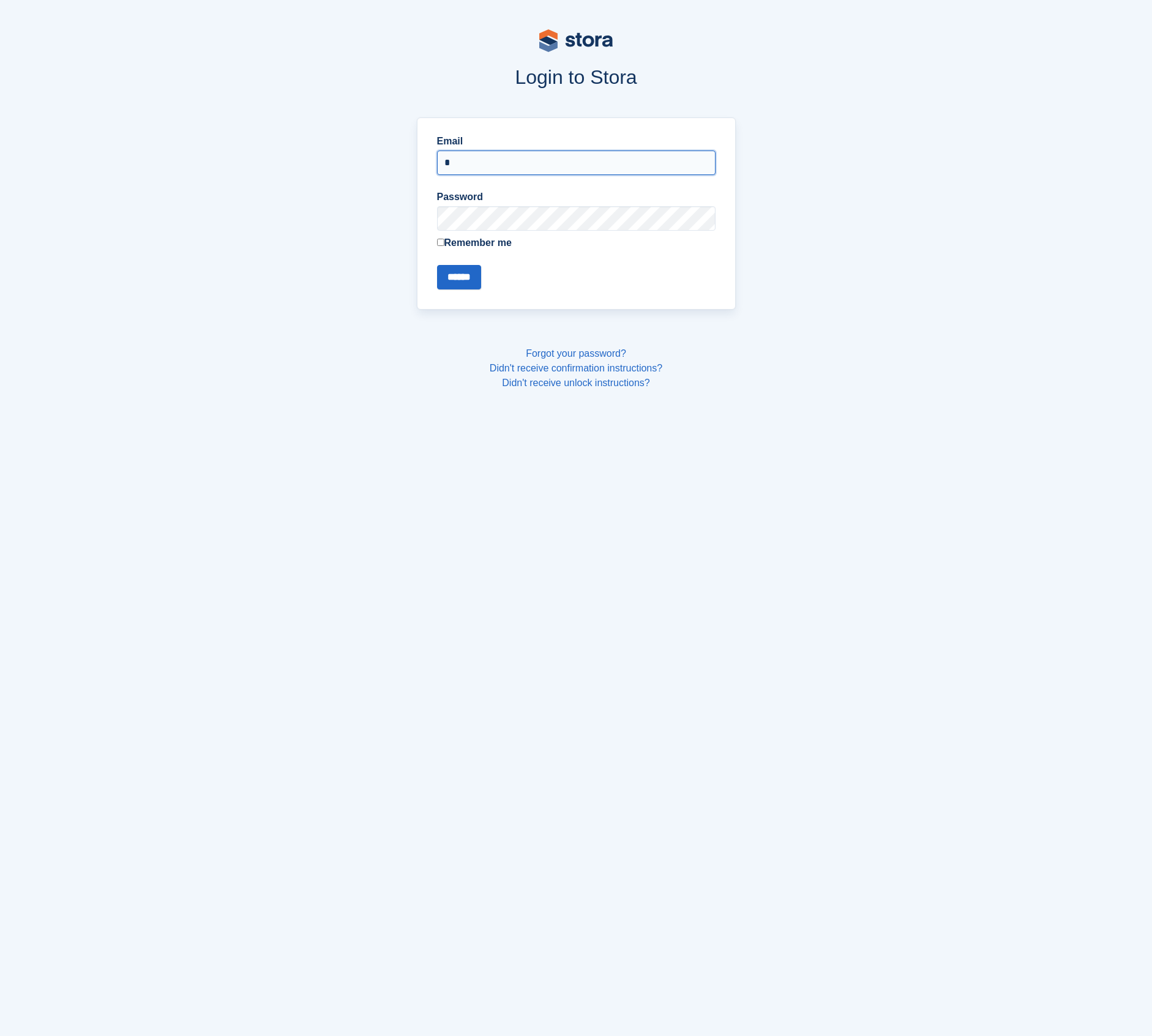
type input "**********"
click at [469, 276] on input "******" at bounding box center [459, 277] width 44 height 24
